Goal: Information Seeking & Learning: Learn about a topic

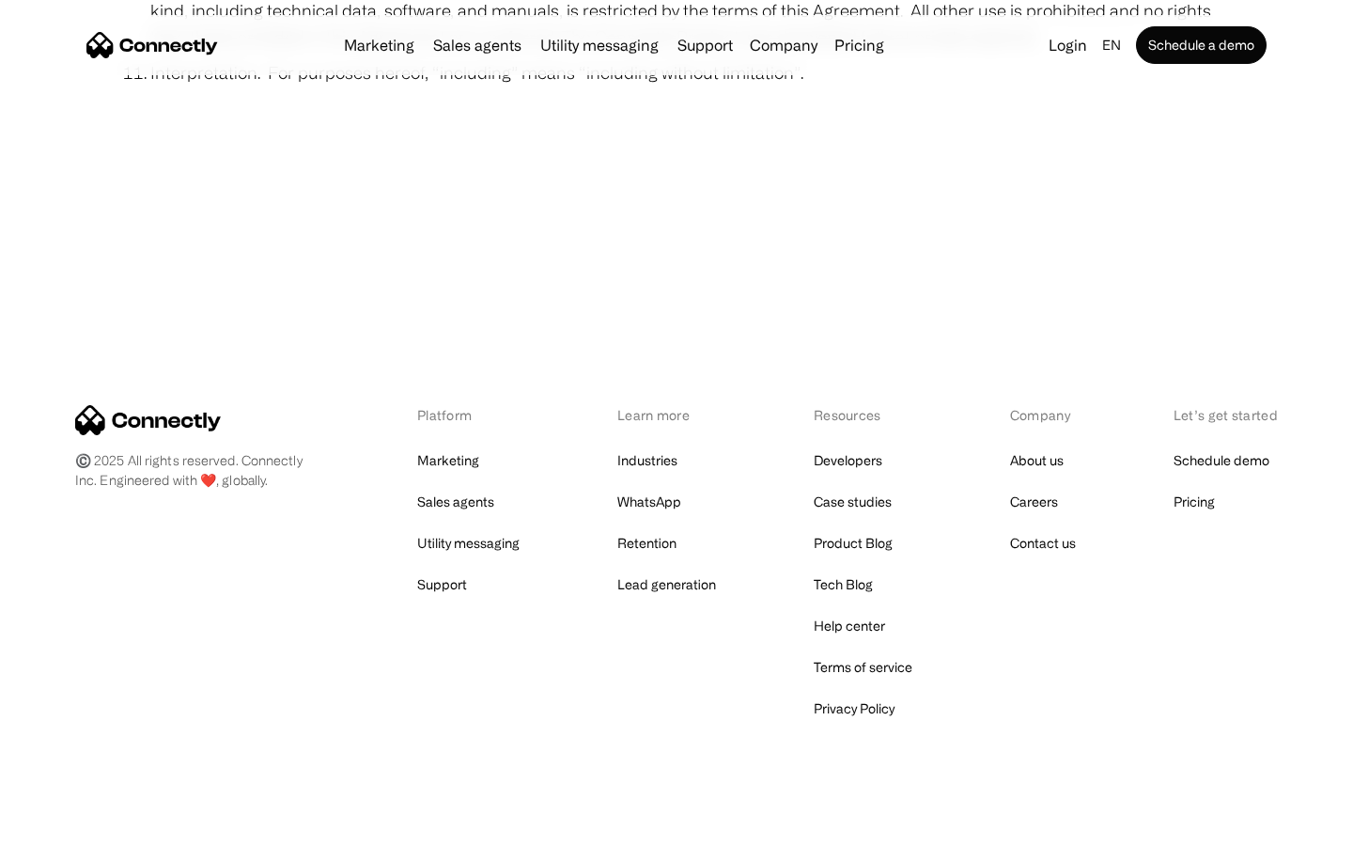
scroll to position [6903, 0]
